Goal: Task Accomplishment & Management: Use online tool/utility

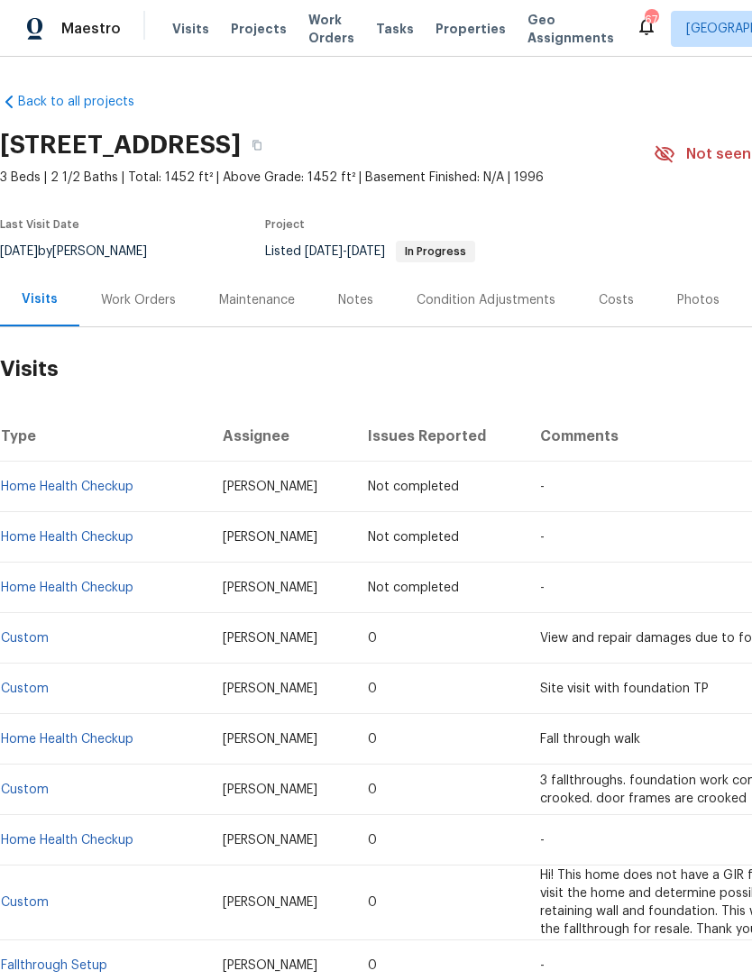
scroll to position [-1, -1]
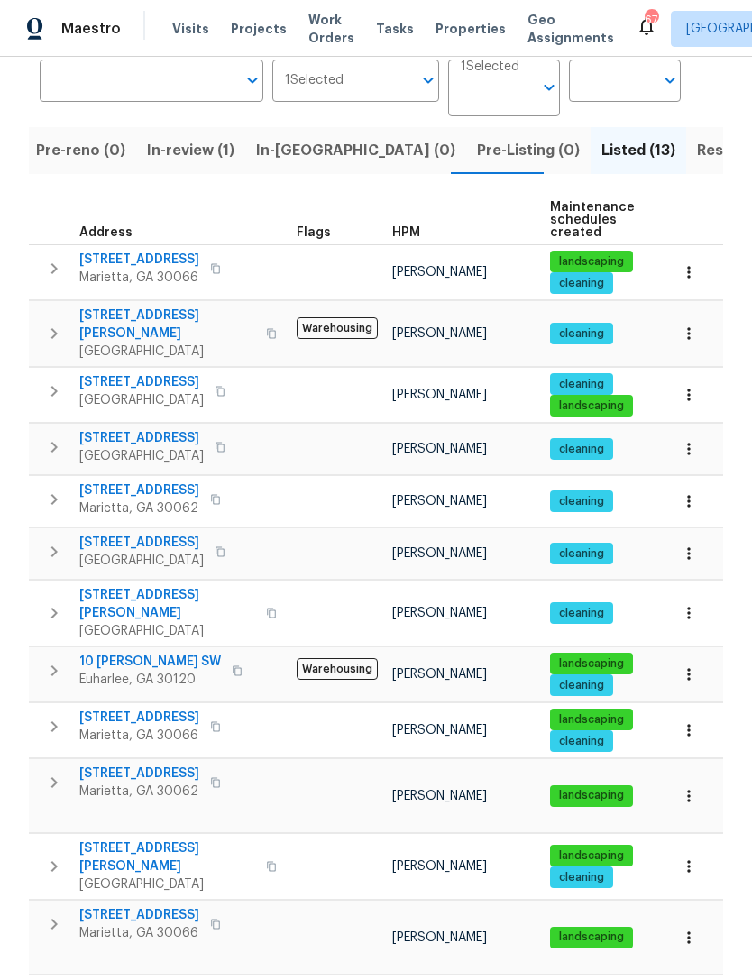
click at [133, 708] on span "692 Suholden Cir" at bounding box center [139, 717] width 120 height 18
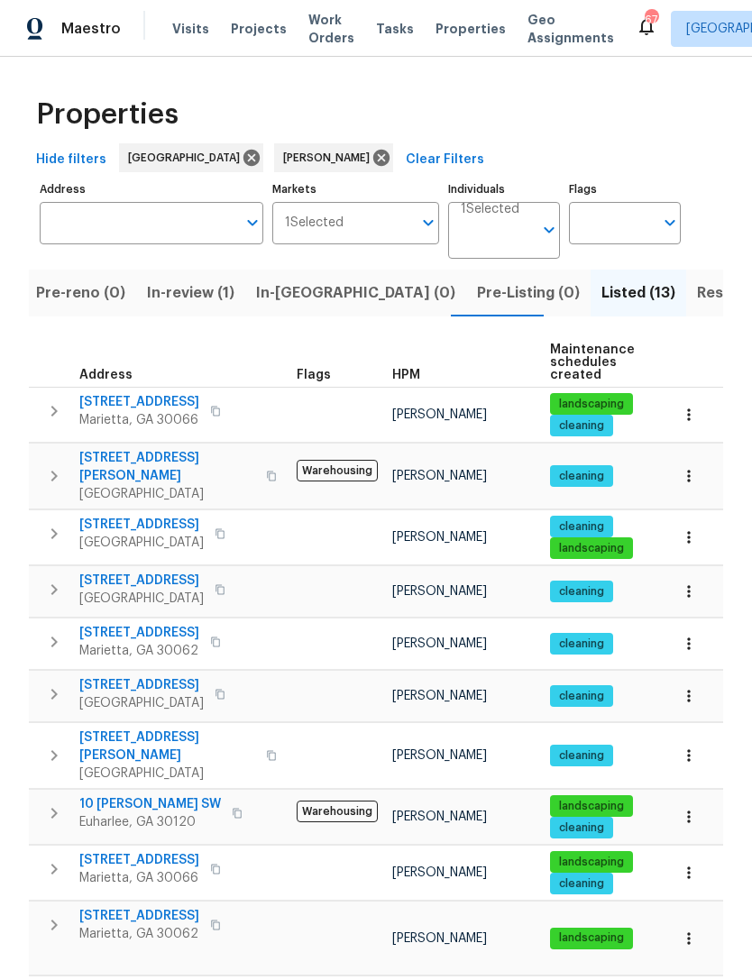
click at [169, 282] on span "In-review (1)" at bounding box center [190, 292] width 87 height 25
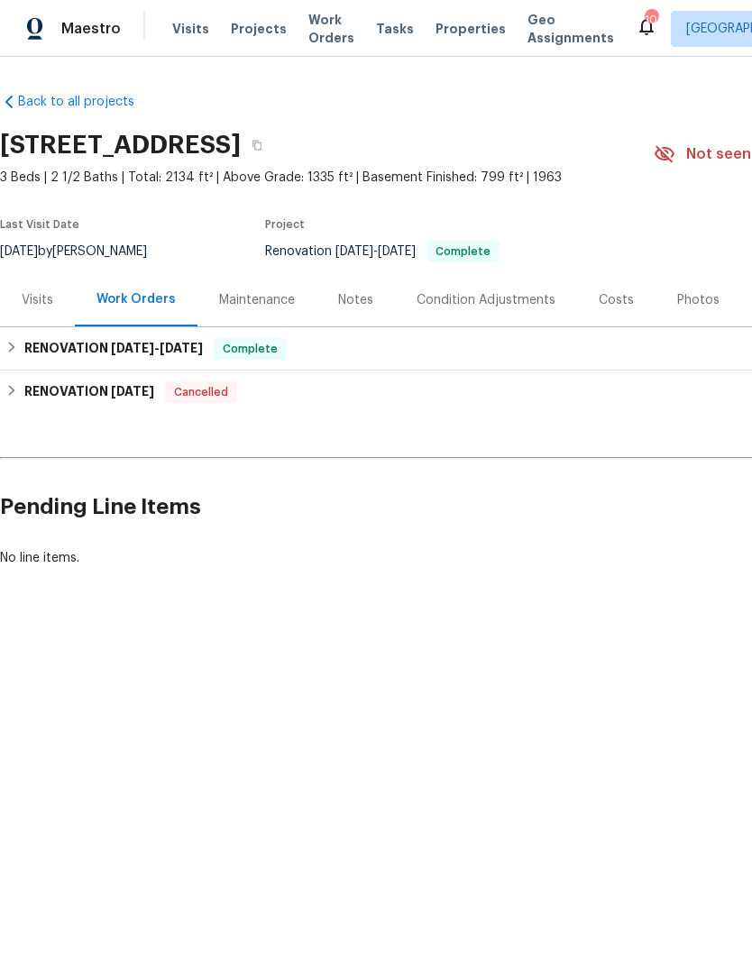
click at [352, 302] on div "Notes" at bounding box center [355, 300] width 35 height 18
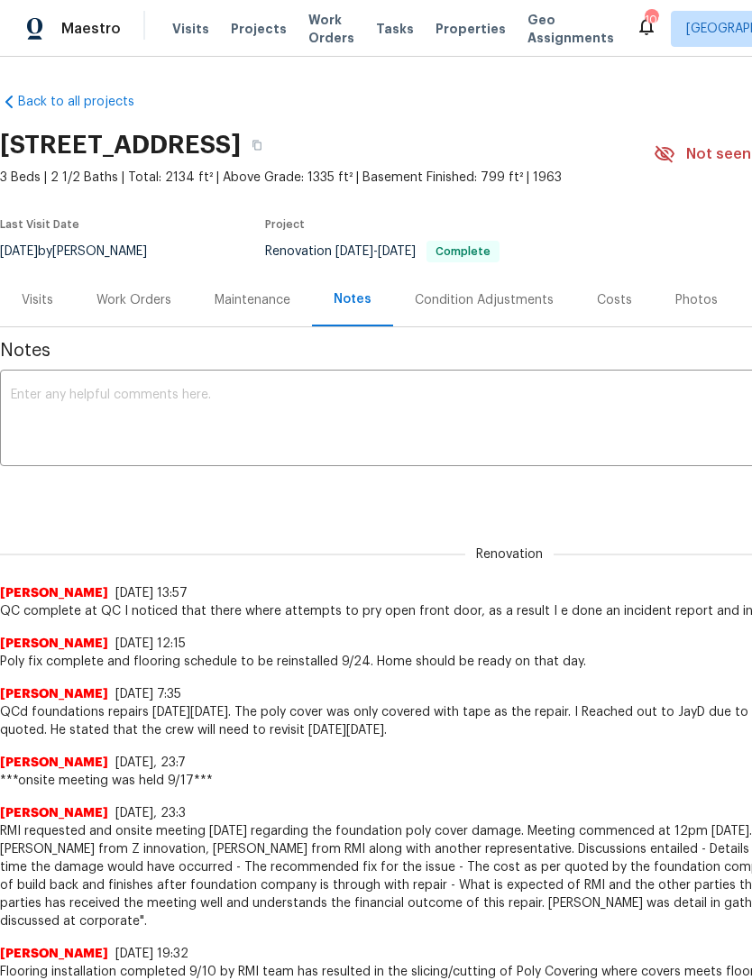
click at [43, 296] on div "Visits" at bounding box center [38, 300] width 32 height 18
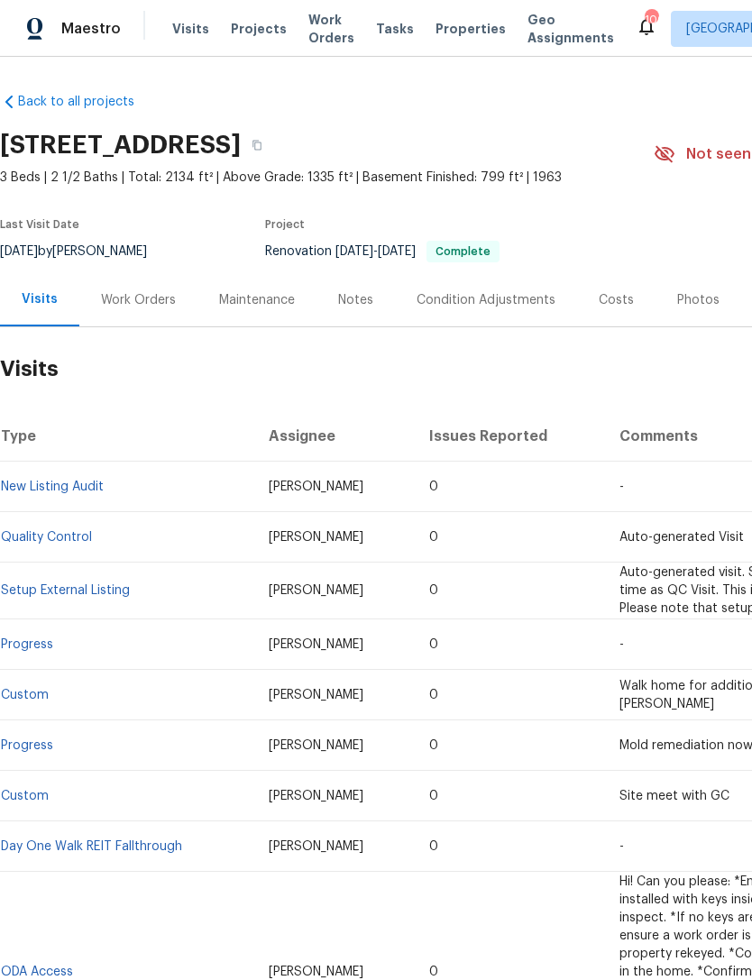
click at [144, 304] on div "Work Orders" at bounding box center [138, 300] width 75 height 18
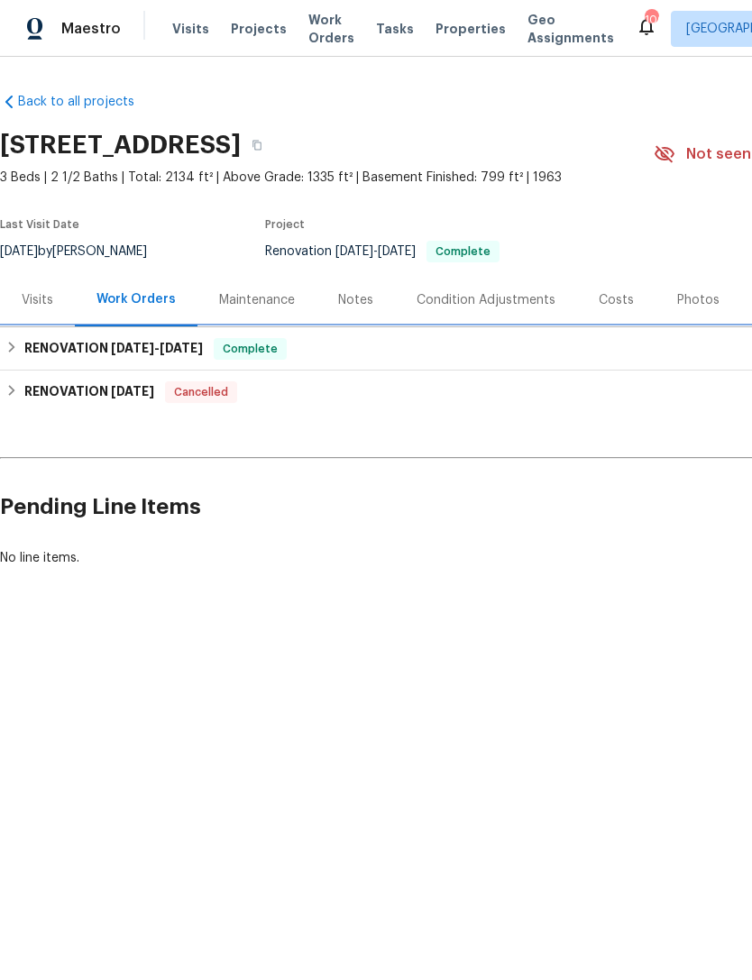
click at [365, 356] on div "RENOVATION 8/4/25 - 9/15/25 Complete" at bounding box center [509, 349] width 1008 height 22
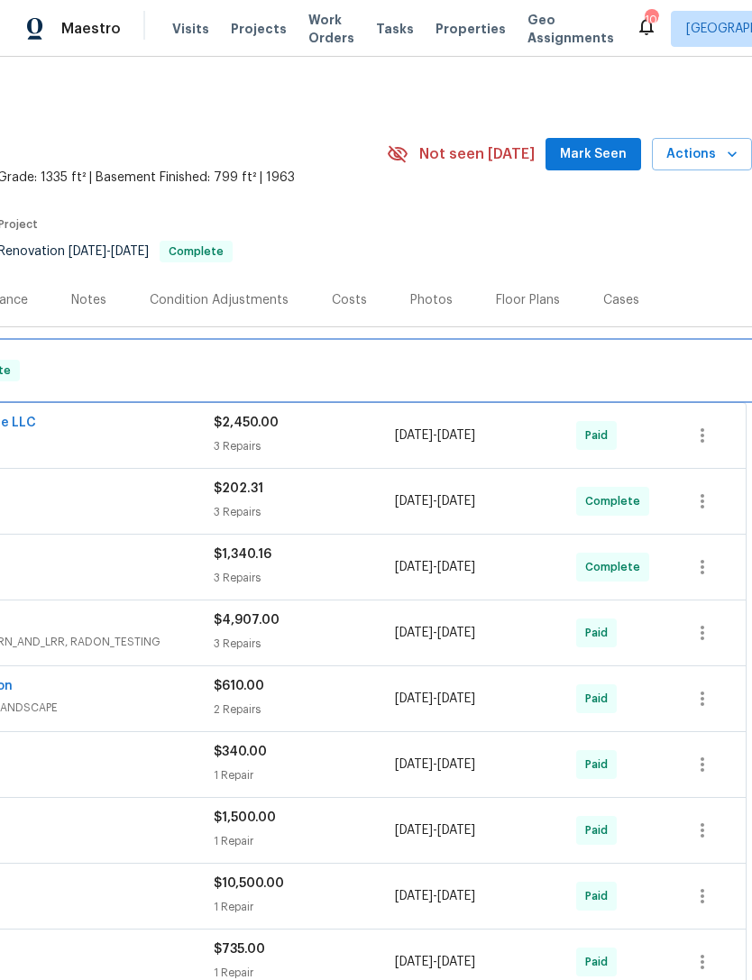
scroll to position [0, 267]
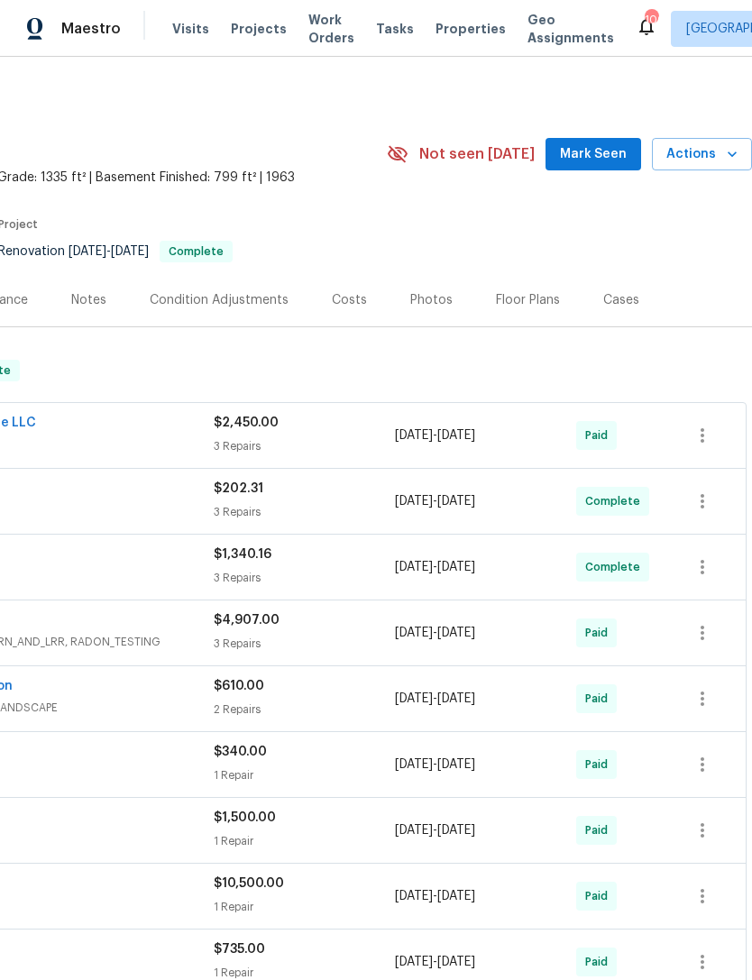
click at [354, 293] on div "Costs" at bounding box center [349, 300] width 35 height 18
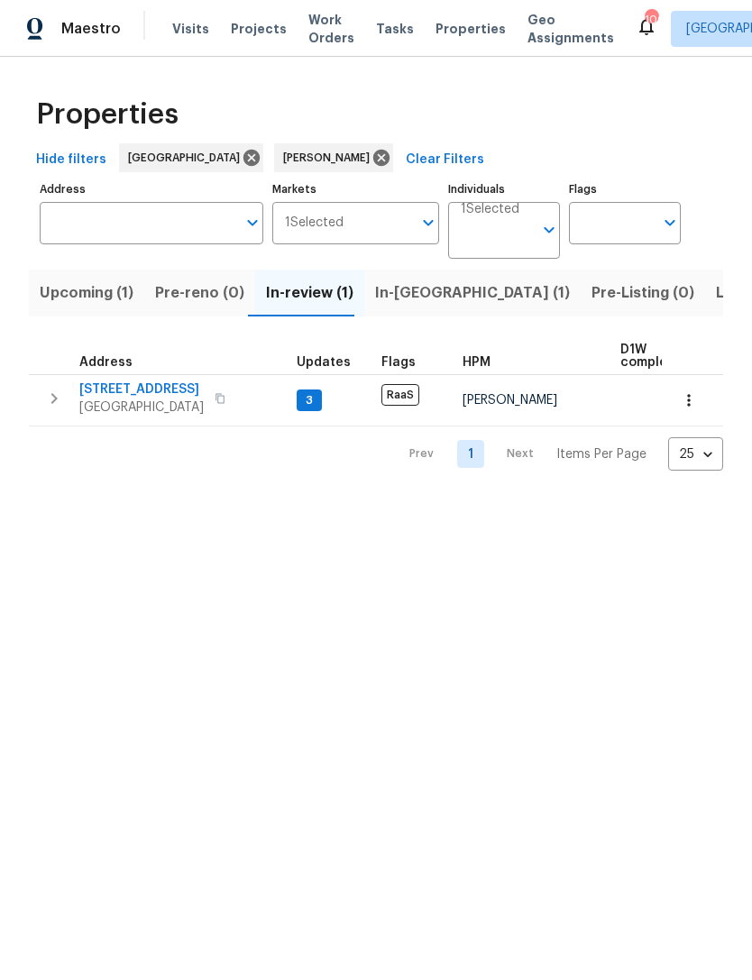
click at [157, 391] on span "5160 Legendary Ln" at bounding box center [141, 389] width 124 height 18
click at [107, 291] on span "Upcoming (1)" at bounding box center [87, 292] width 94 height 25
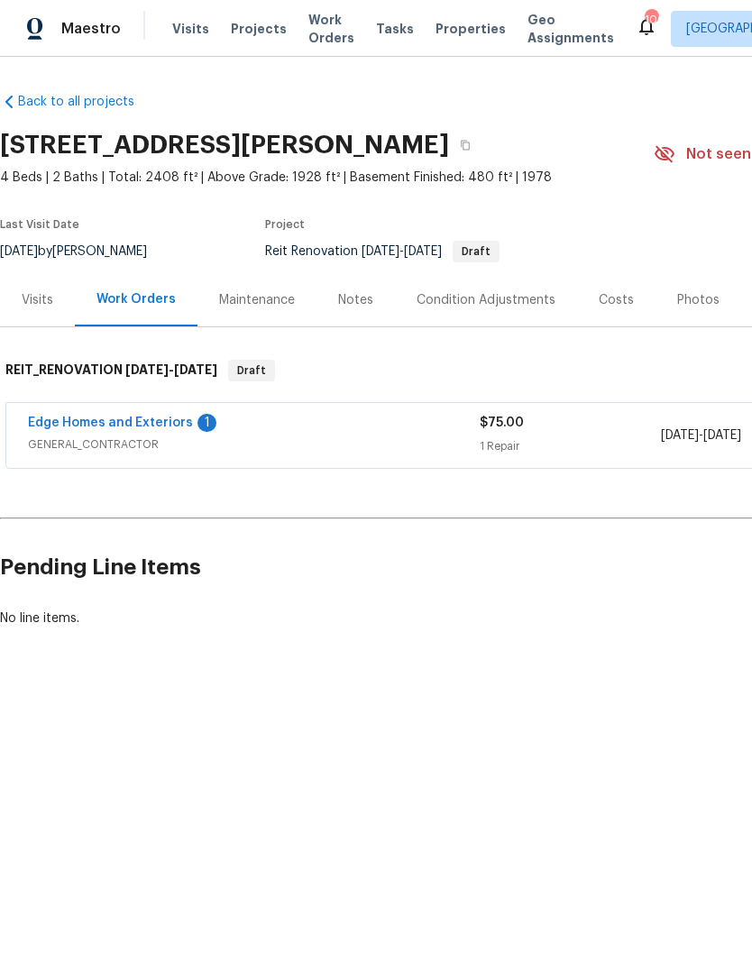
click at [348, 746] on div "Back to all projects [STREET_ADDRESS] 4 Beds | 2 Baths | Total: 2408 ft² | Abov…" at bounding box center [376, 403] width 752 height 693
click at [47, 300] on div "Visits" at bounding box center [38, 300] width 32 height 18
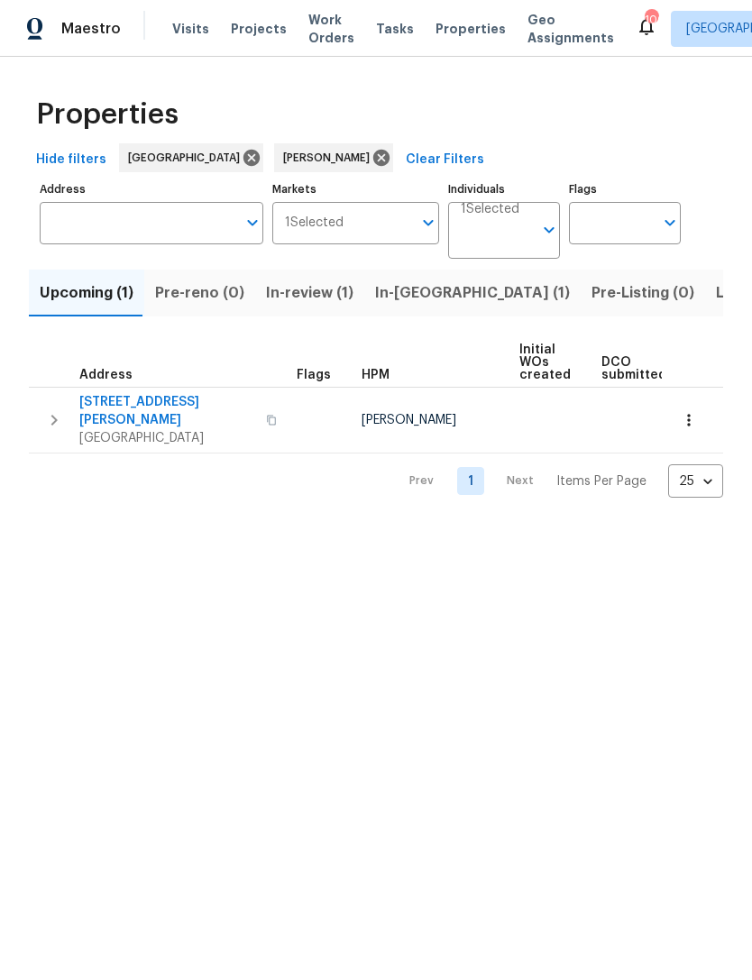
click at [409, 294] on span "In-[GEOGRAPHIC_DATA] (1)" at bounding box center [472, 292] width 195 height 25
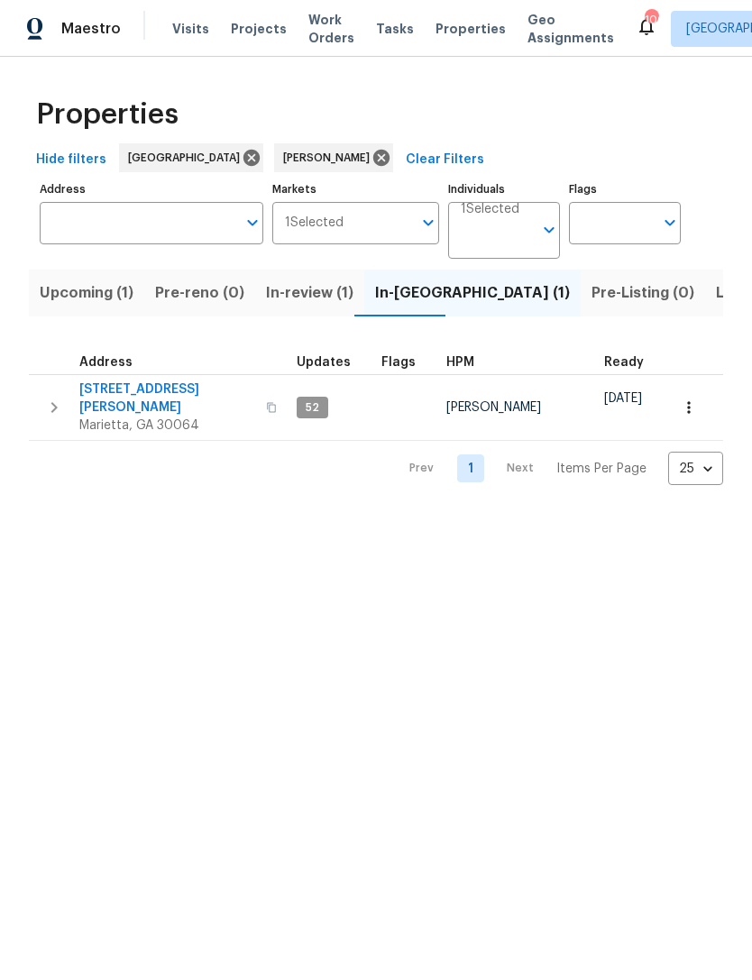
click at [161, 387] on span "[STREET_ADDRESS][PERSON_NAME]" at bounding box center [167, 398] width 176 height 36
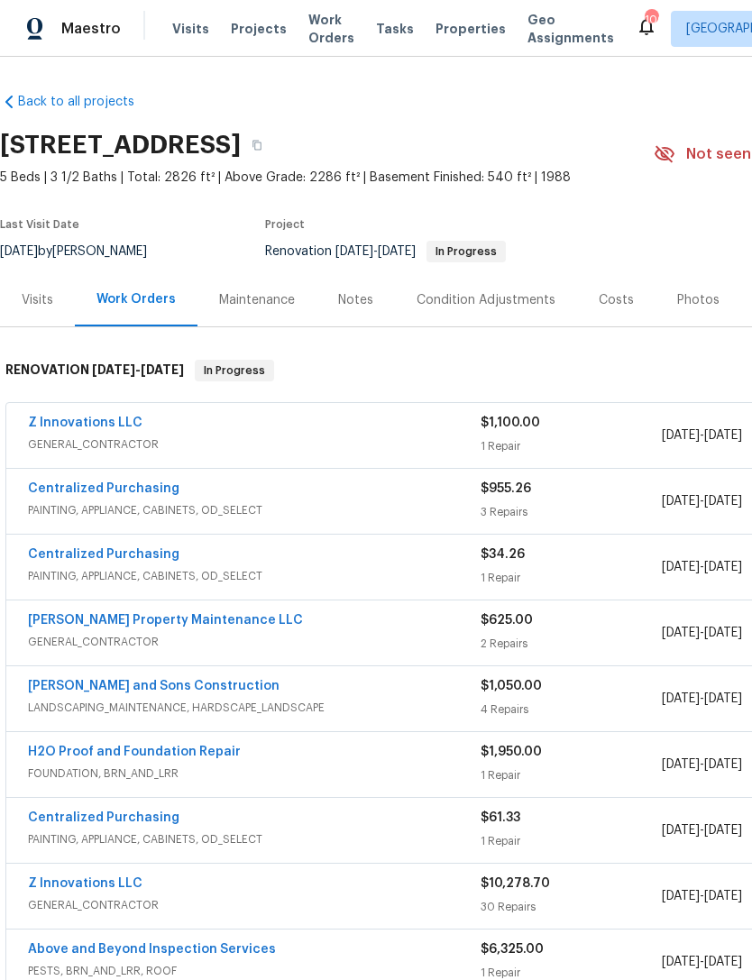
click at [96, 425] on link "Z Innovations LLC" at bounding box center [85, 422] width 114 height 13
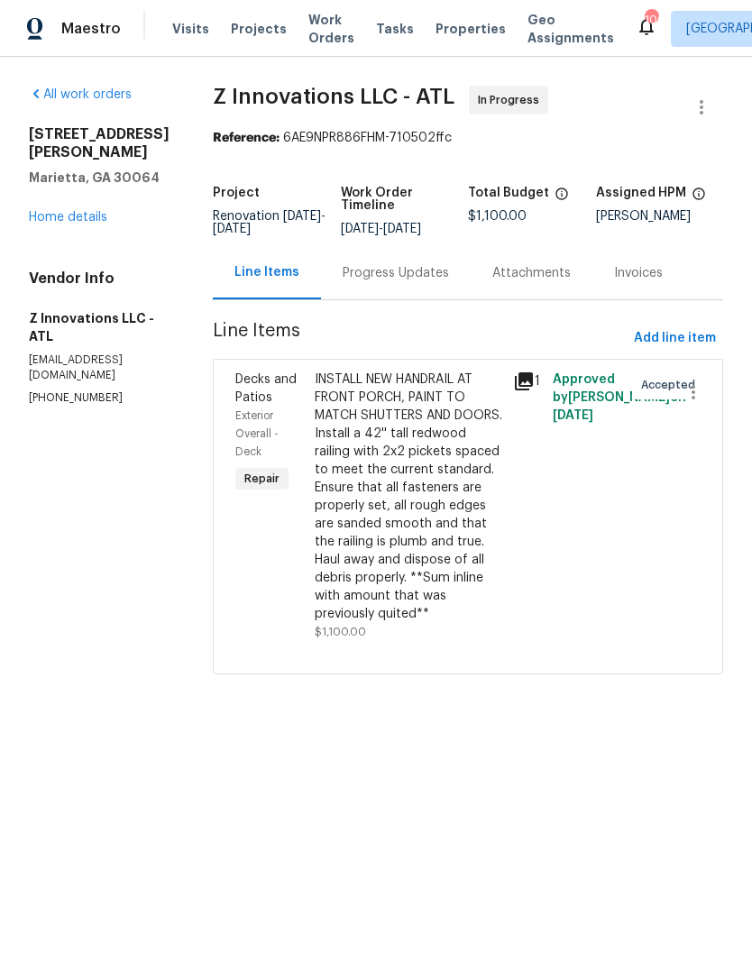
click at [388, 276] on div "Progress Updates" at bounding box center [396, 272] width 150 height 53
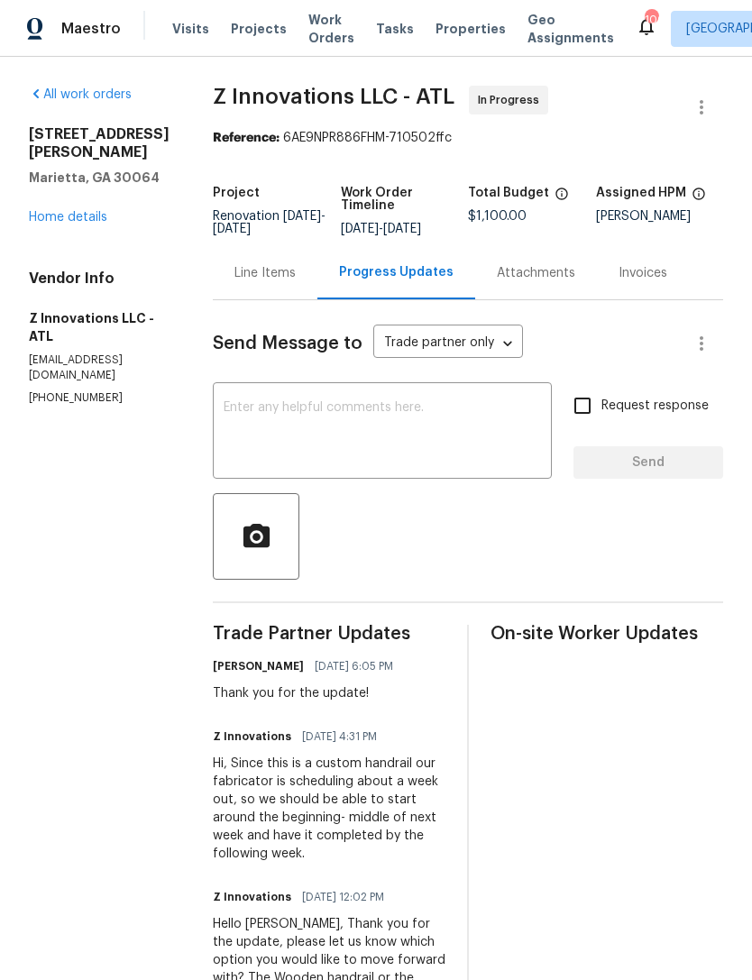
click at [254, 282] on div "Line Items" at bounding box center [264, 273] width 61 height 18
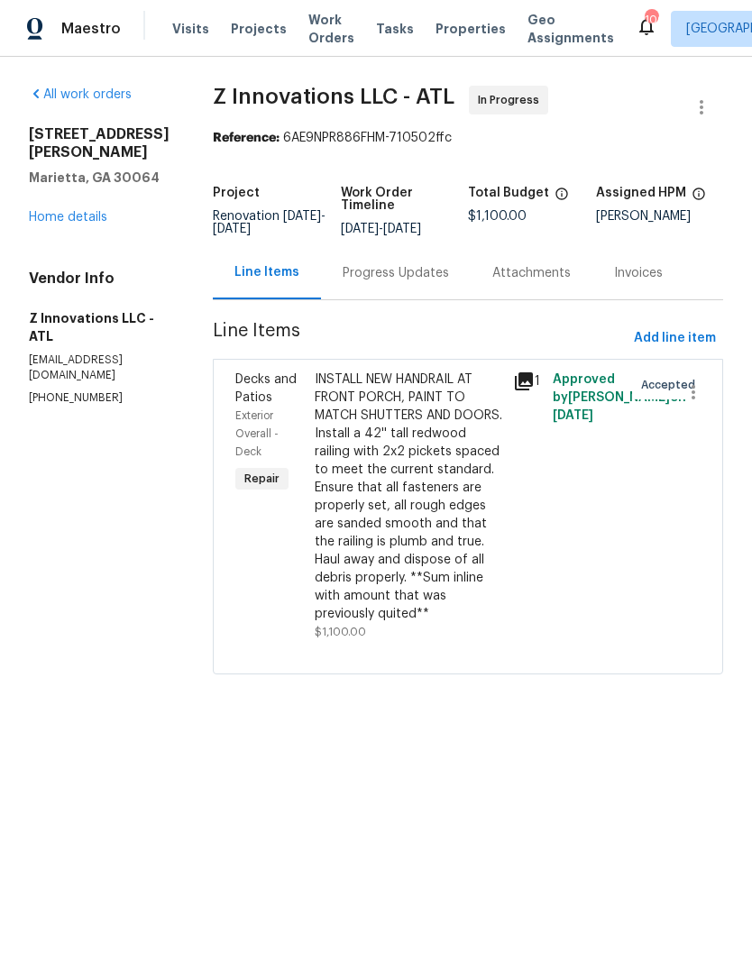
click at [71, 220] on link "Home details" at bounding box center [68, 217] width 78 height 13
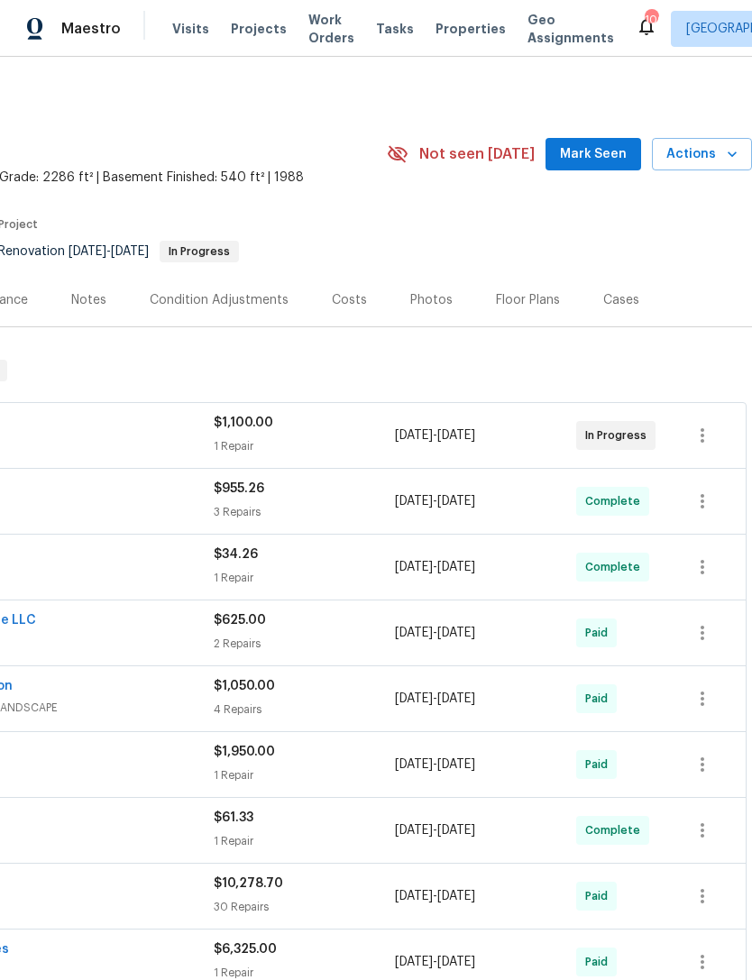
scroll to position [0, 267]
click at [88, 293] on div "Notes" at bounding box center [88, 300] width 35 height 18
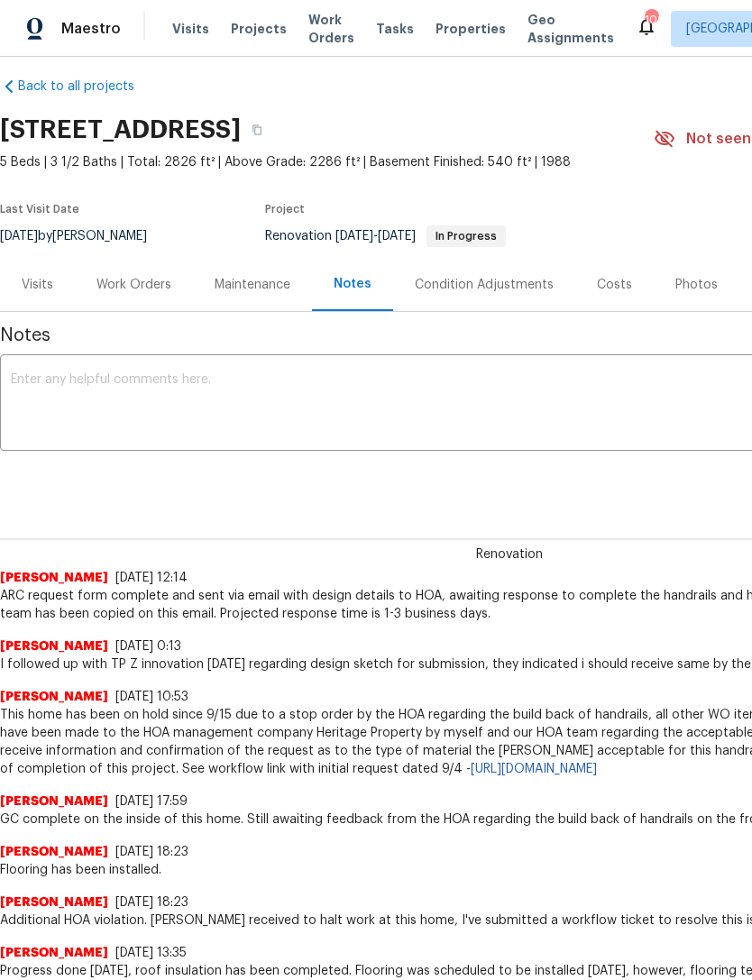
scroll to position [16, 0]
